Goal: Information Seeking & Learning: Find specific fact

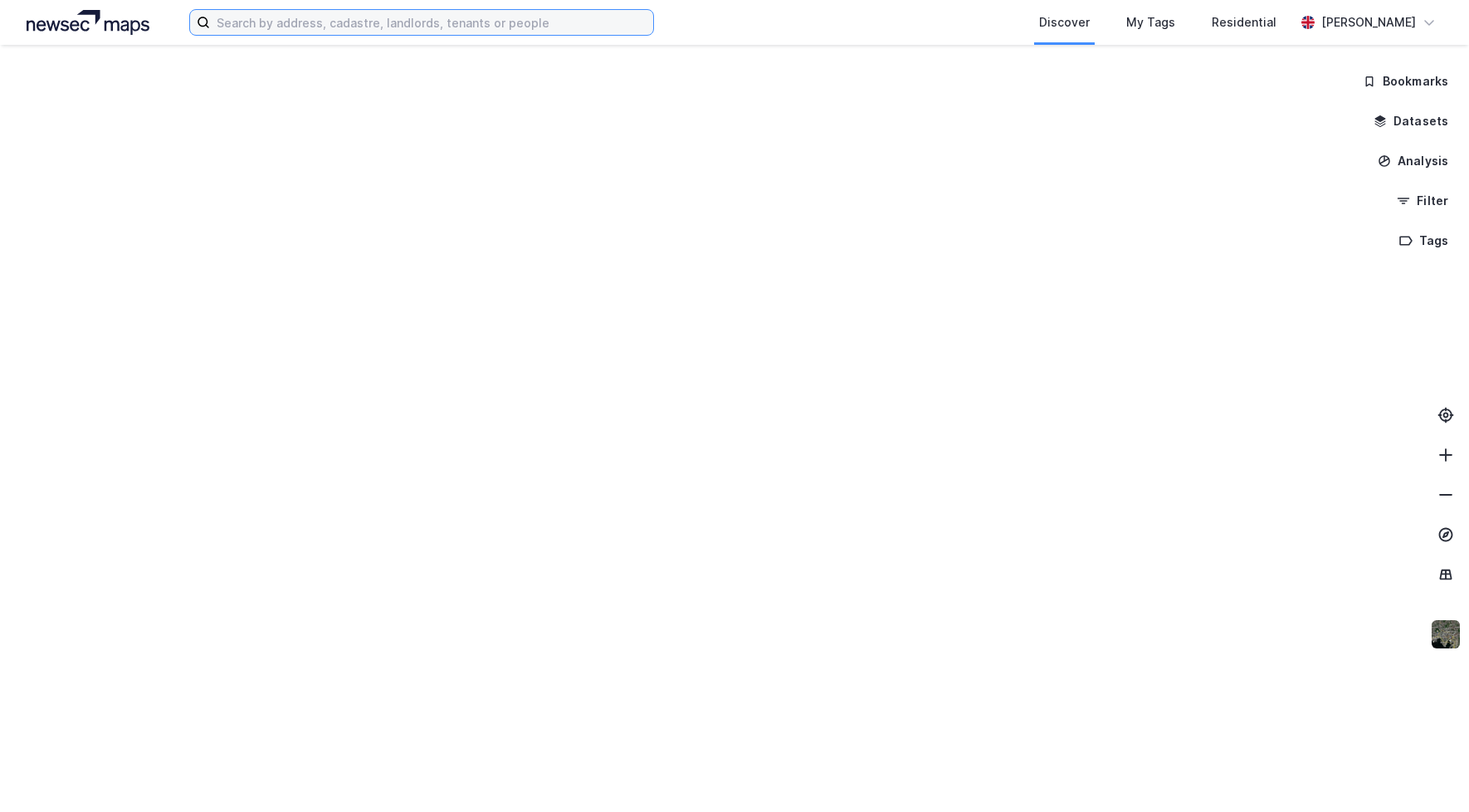
click at [374, 28] on input at bounding box center [432, 22] width 444 height 25
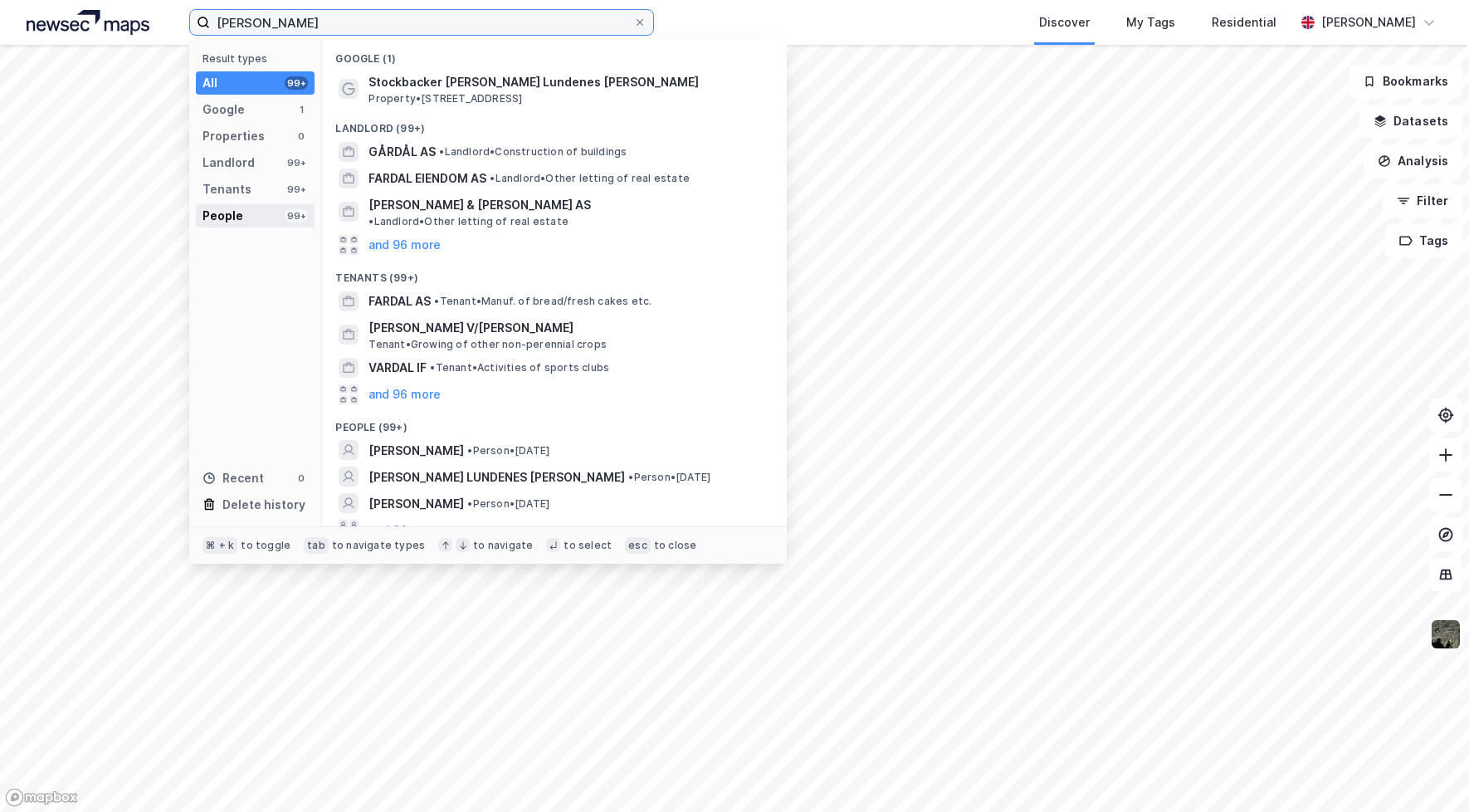
type input "[PERSON_NAME]"
click at [259, 221] on div "People 99+" at bounding box center [255, 216] width 119 height 23
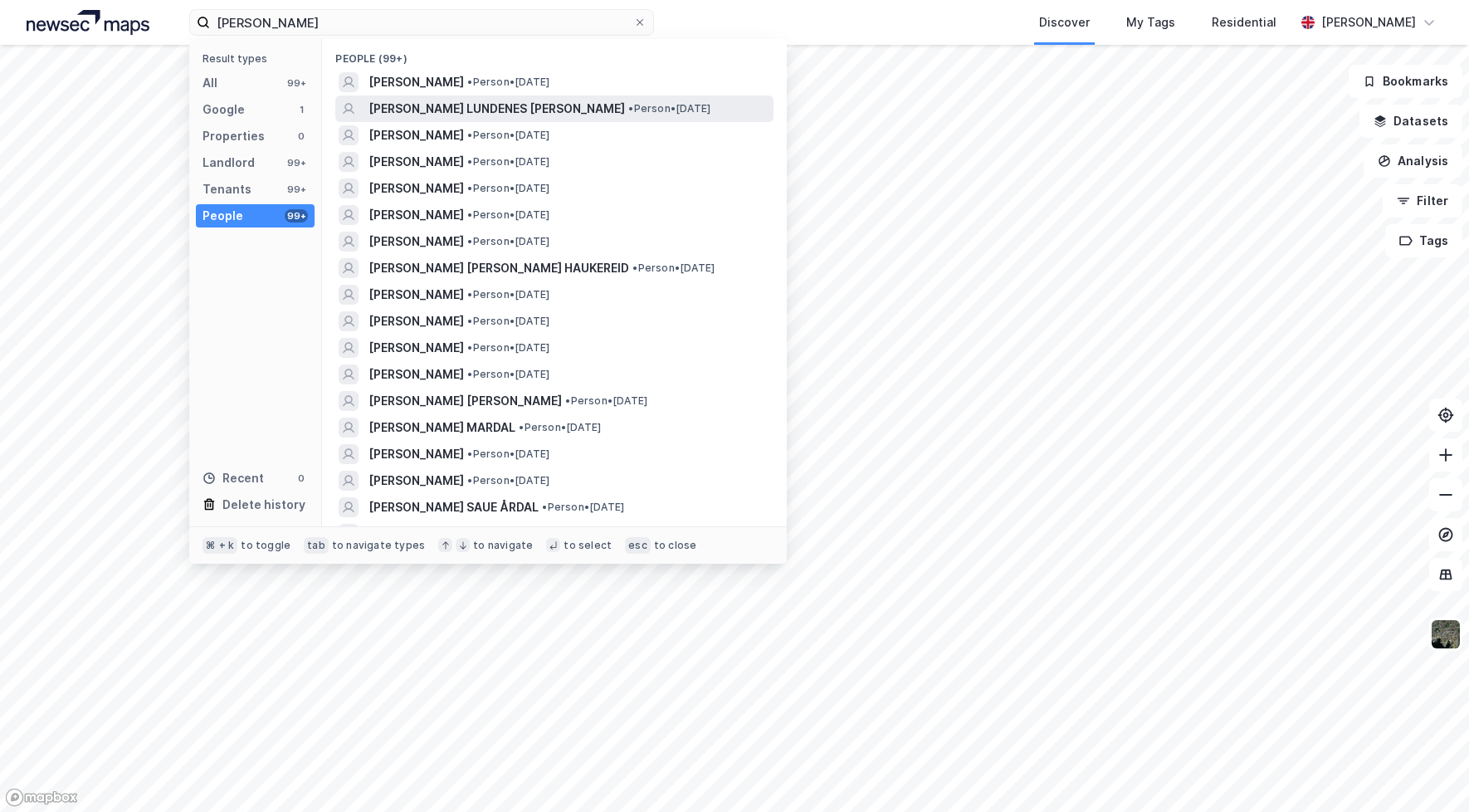
click at [421, 111] on span "[PERSON_NAME] LUNDENES [PERSON_NAME]" at bounding box center [496, 108] width 256 height 20
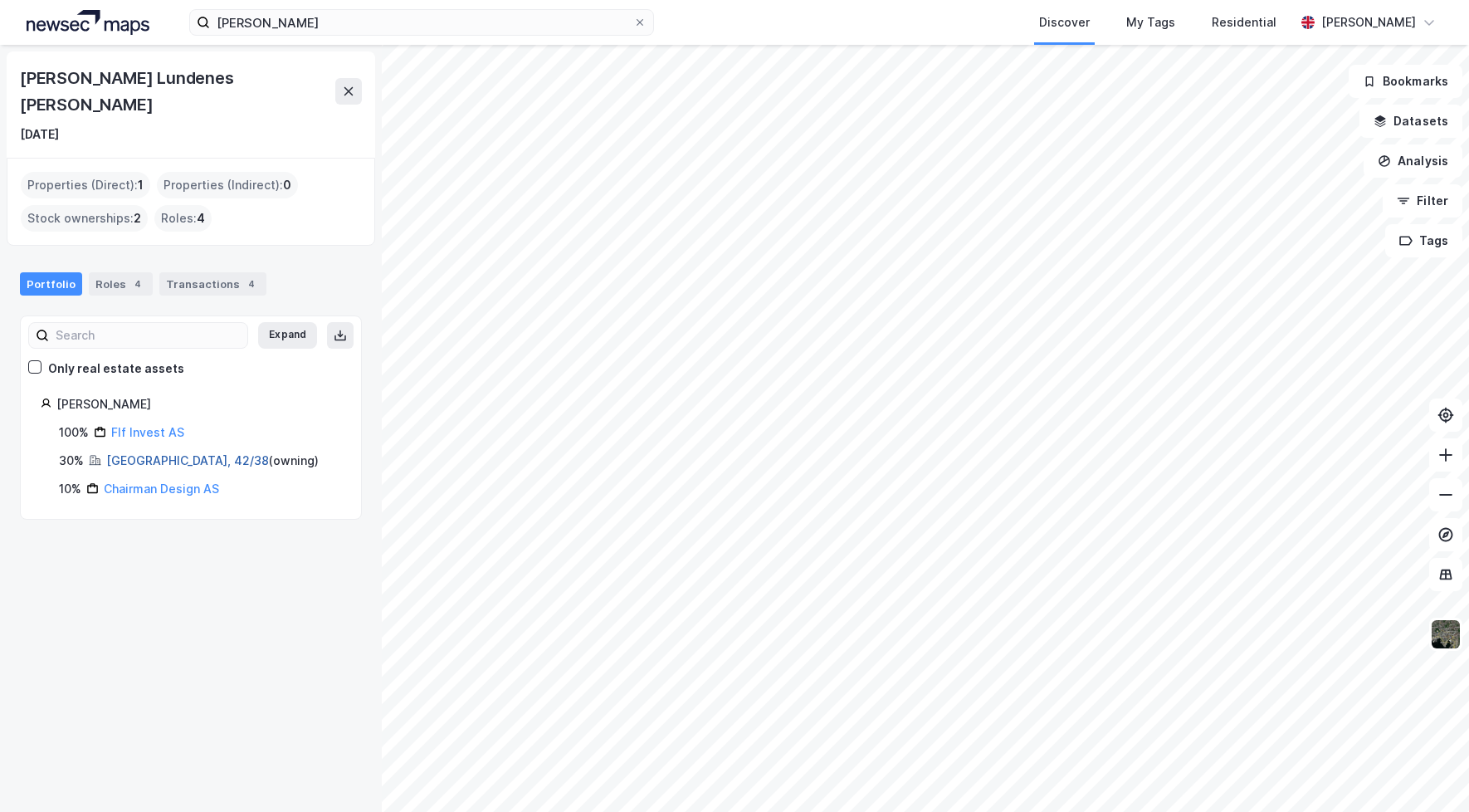
click at [136, 453] on link "[GEOGRAPHIC_DATA], 42/38" at bounding box center [187, 460] width 162 height 14
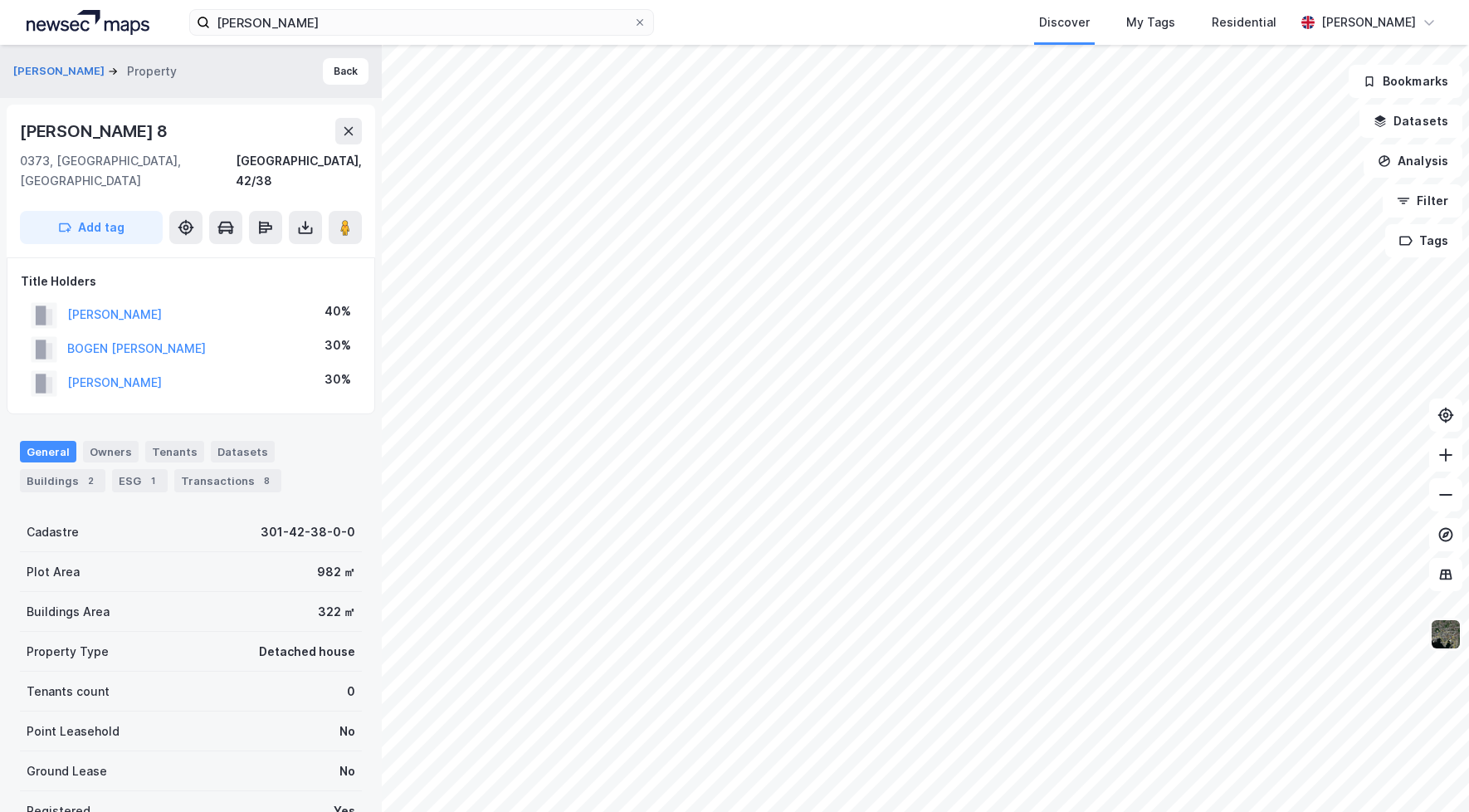
click at [1438, 642] on img at bounding box center [1446, 633] width 32 height 32
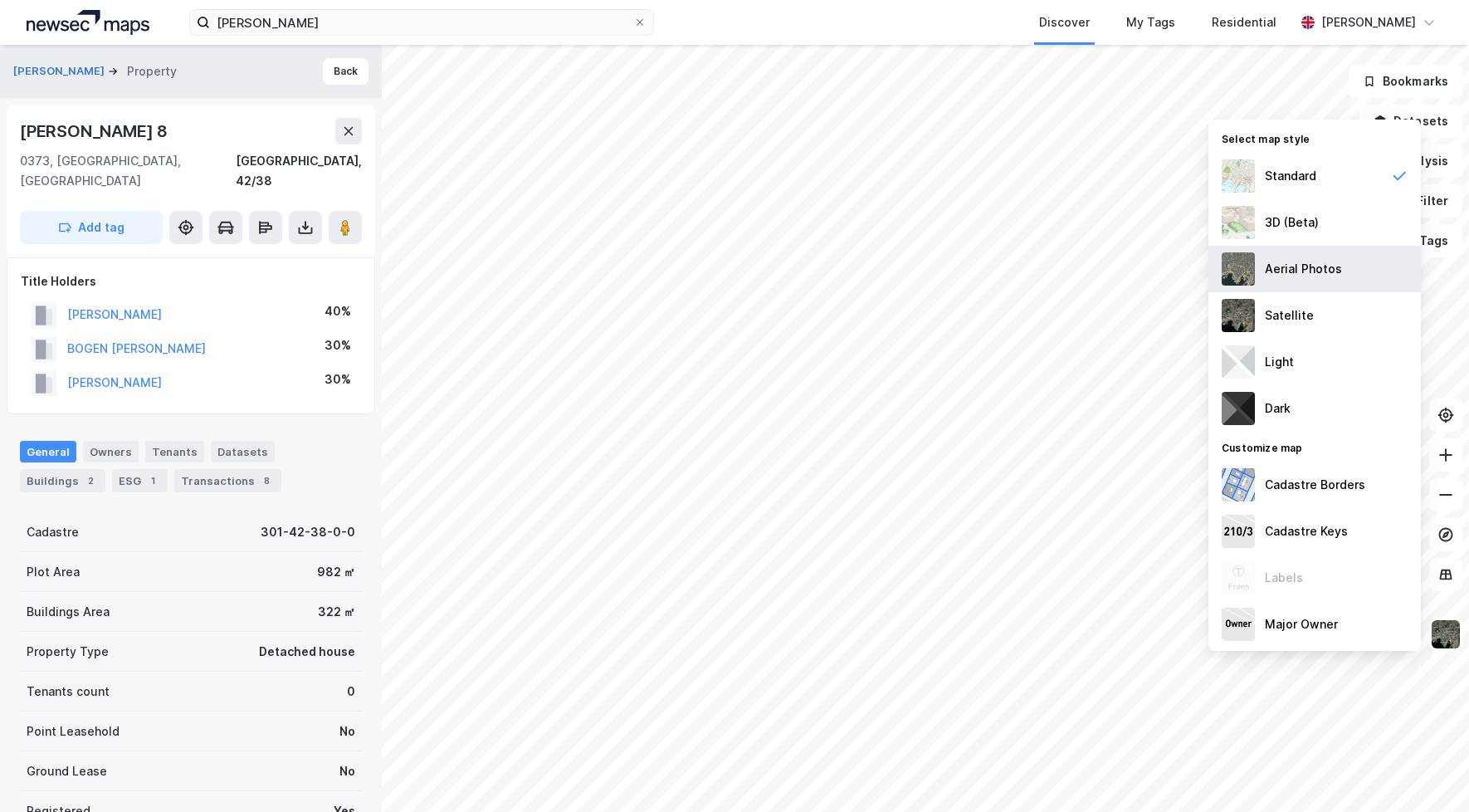
click at [1301, 268] on div "Aerial Photos" at bounding box center [1303, 268] width 77 height 20
